Goal: Navigation & Orientation: Find specific page/section

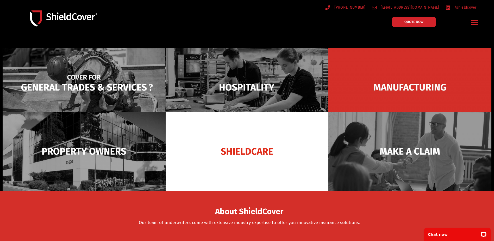
click at [74, 86] on img at bounding box center [84, 87] width 163 height 79
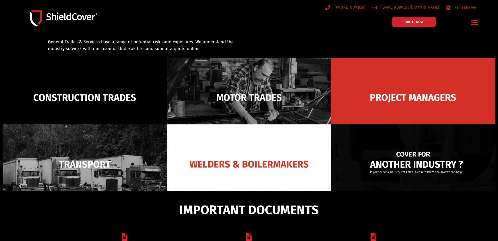
click at [351, 155] on img at bounding box center [413, 164] width 164 height 80
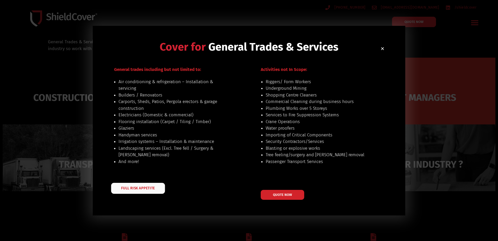
click at [123, 186] on span "FULL RISK APPETITE" at bounding box center [138, 188] width 34 height 4
